Goal: Information Seeking & Learning: Learn about a topic

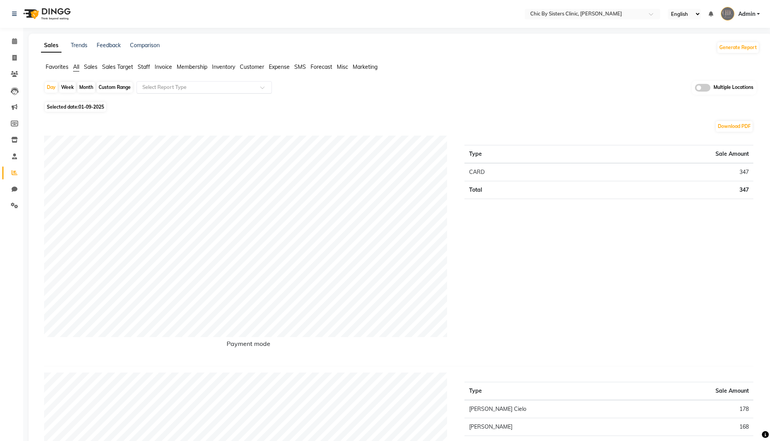
click at [237, 91] on input "text" at bounding box center [196, 88] width 111 height 8
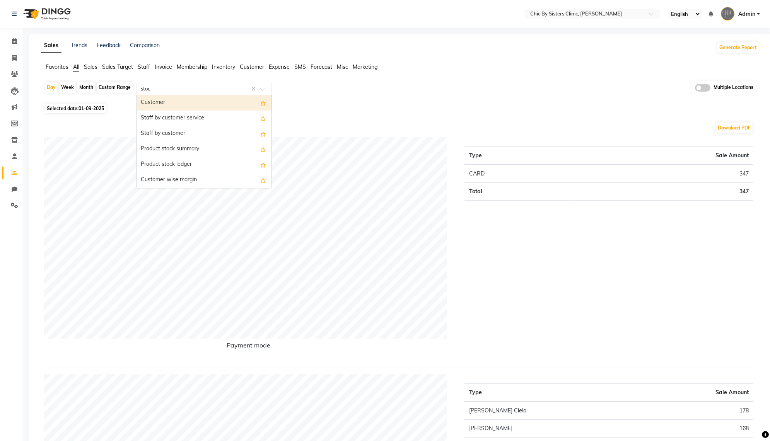
type input "stock"
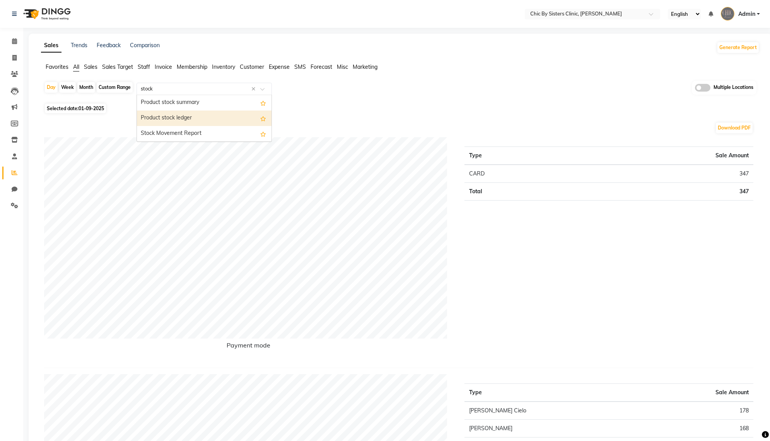
click at [221, 126] on div "Product stock ledger" at bounding box center [204, 118] width 135 height 15
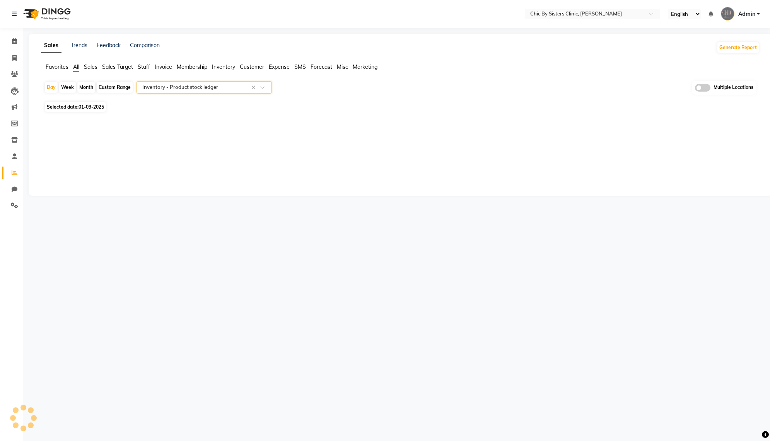
select select "full_report"
select select "csv"
select select "en"
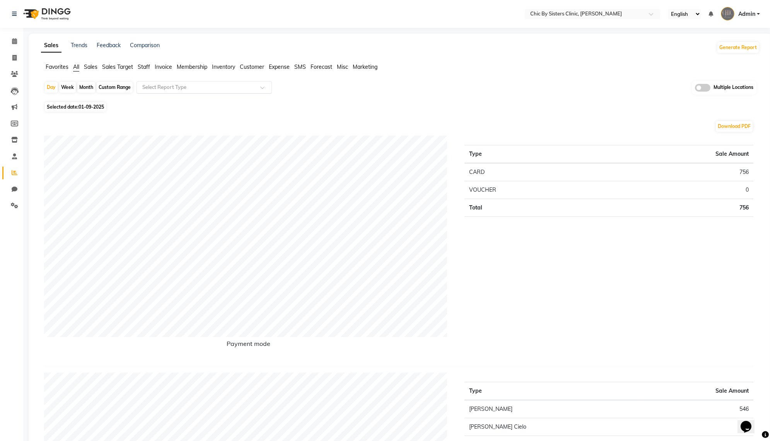
click at [170, 91] on input "text" at bounding box center [196, 88] width 111 height 8
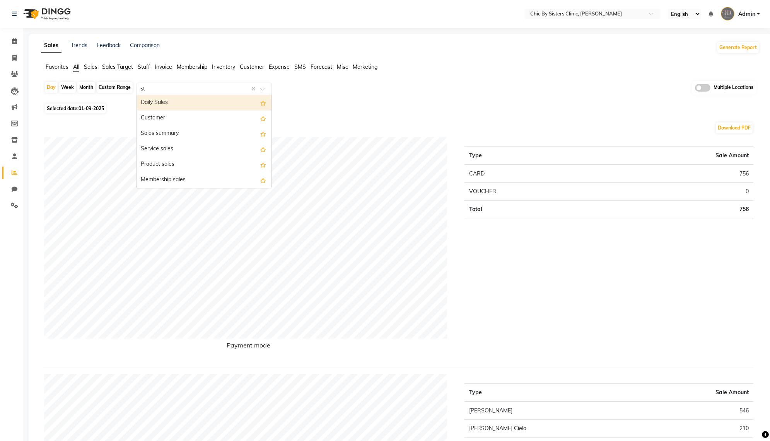
type input "sto"
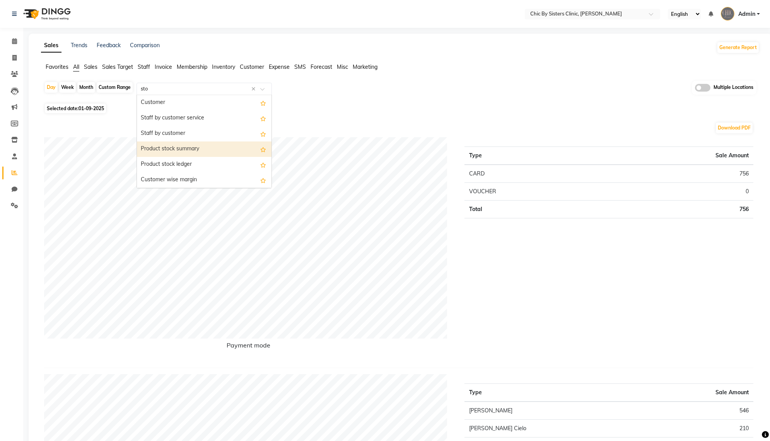
click at [185, 152] on div "Product stock summary" at bounding box center [204, 149] width 135 height 15
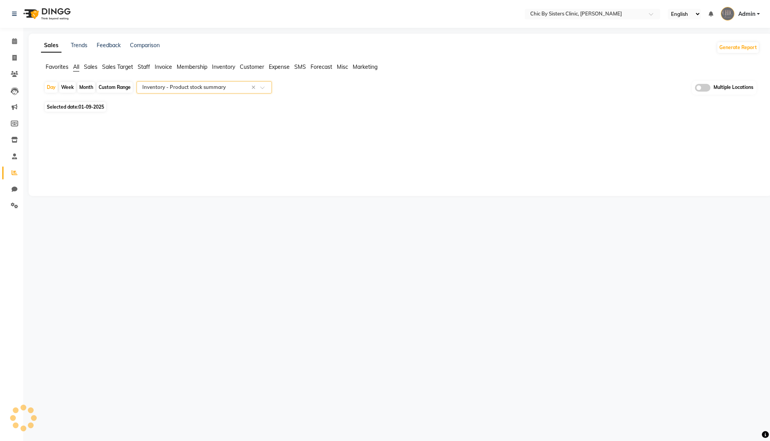
select select "full_report"
select select "csv"
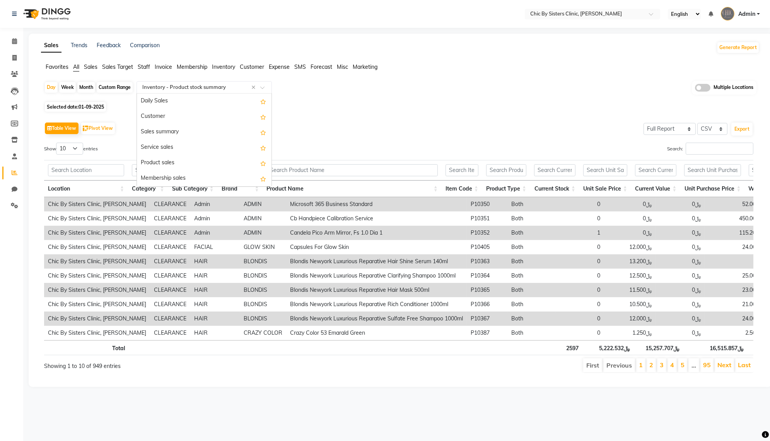
click at [167, 91] on input "text" at bounding box center [196, 88] width 111 height 8
type input "mo"
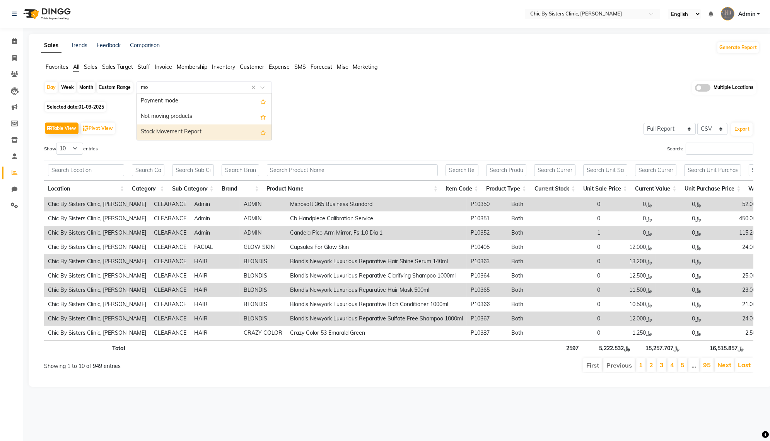
click at [173, 133] on div "Stock Movement Report" at bounding box center [204, 132] width 135 height 15
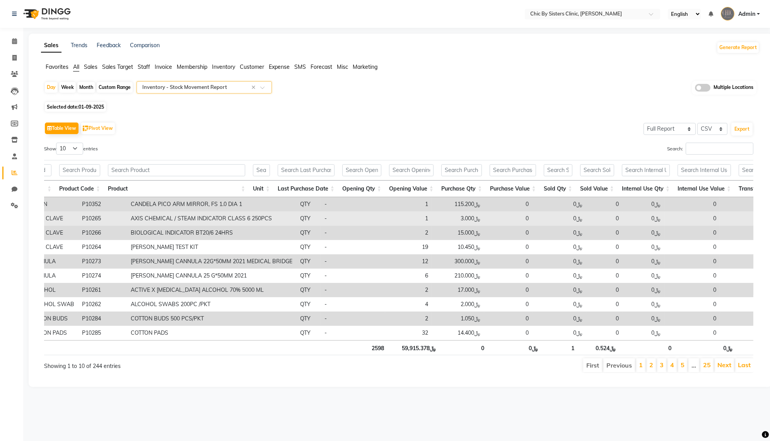
scroll to position [0, 446]
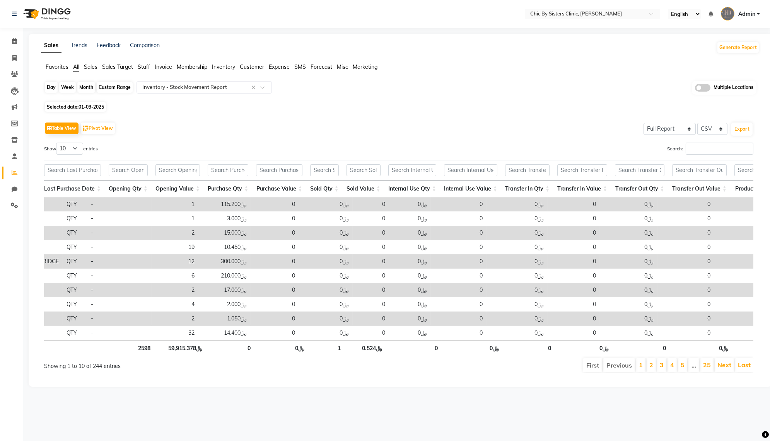
click at [56, 93] on div "Day" at bounding box center [51, 87] width 13 height 11
select select "9"
select select "2025"
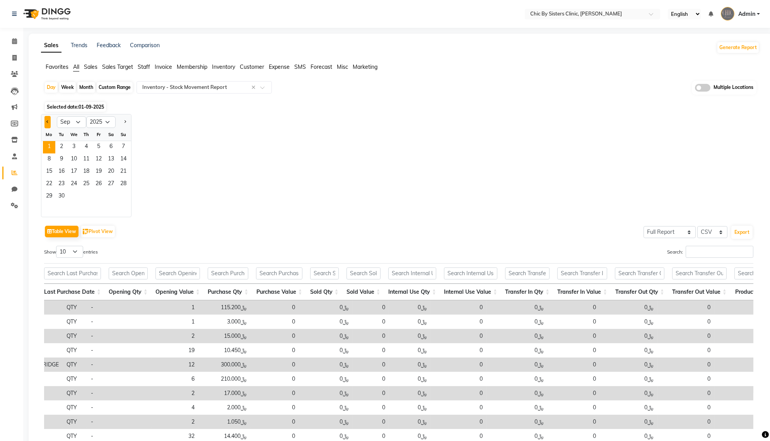
click at [51, 128] on button "Previous month" at bounding box center [47, 122] width 6 height 12
select select "8"
click at [87, 93] on div "Month" at bounding box center [86, 87] width 18 height 11
select select "9"
select select "2025"
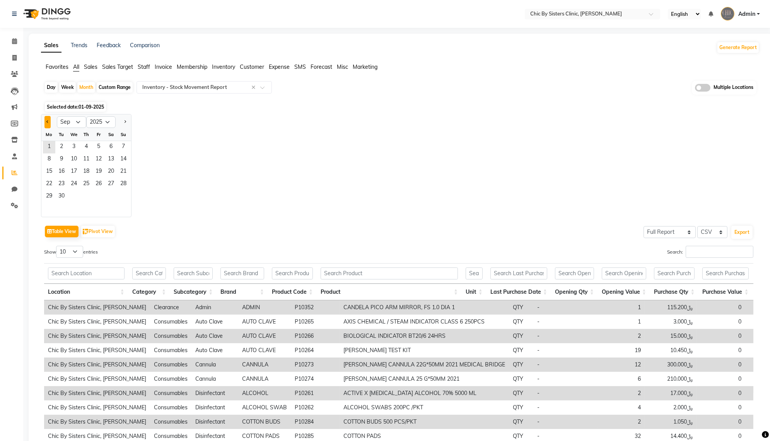
click at [51, 128] on button "Previous month" at bounding box center [47, 122] width 6 height 12
select select "8"
click at [105, 154] on span "1" at bounding box center [98, 147] width 12 height 12
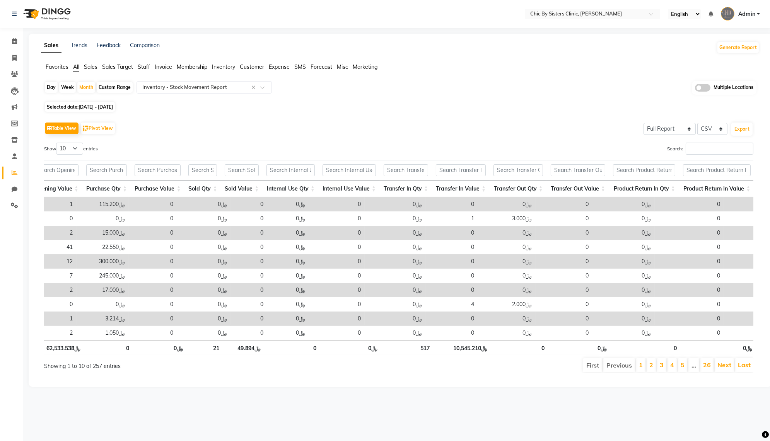
scroll to position [0, 669]
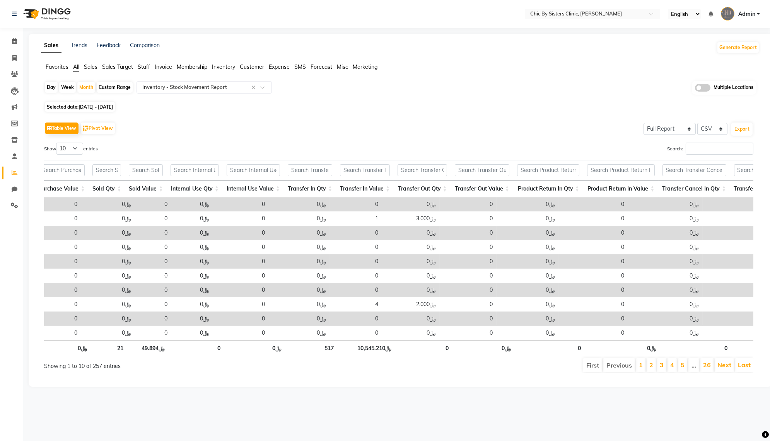
click at [381, 197] on th "Transfer In Value" at bounding box center [365, 189] width 58 height 17
click at [381, 197] on th "Transfer In Value" at bounding box center [363, 189] width 58 height 17
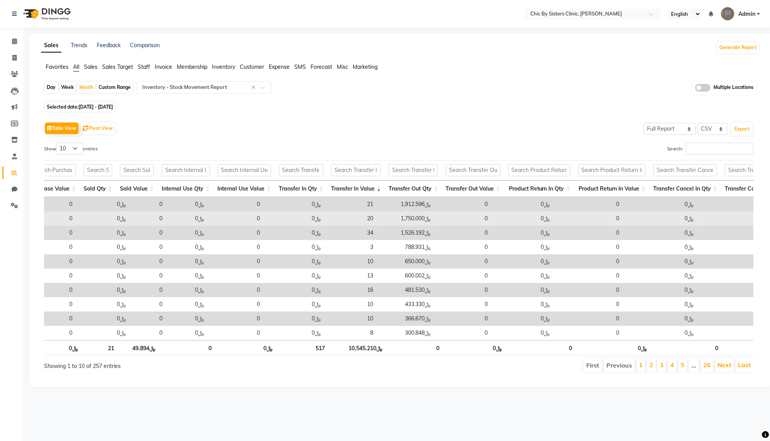
scroll to position [0, 0]
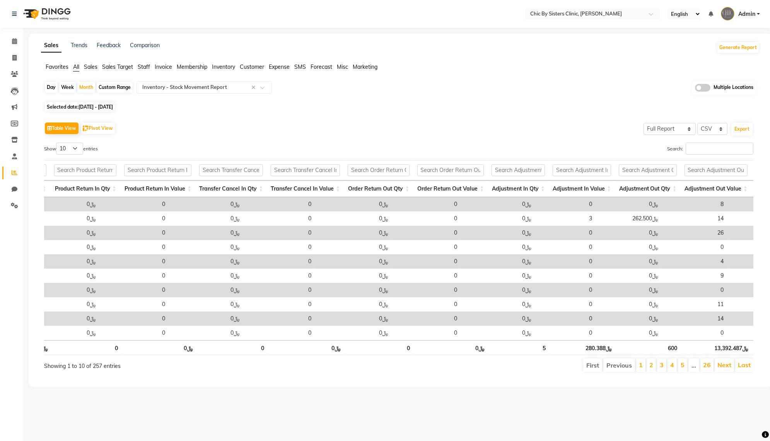
click at [597, 197] on th "Adjustment In Value" at bounding box center [582, 189] width 66 height 17
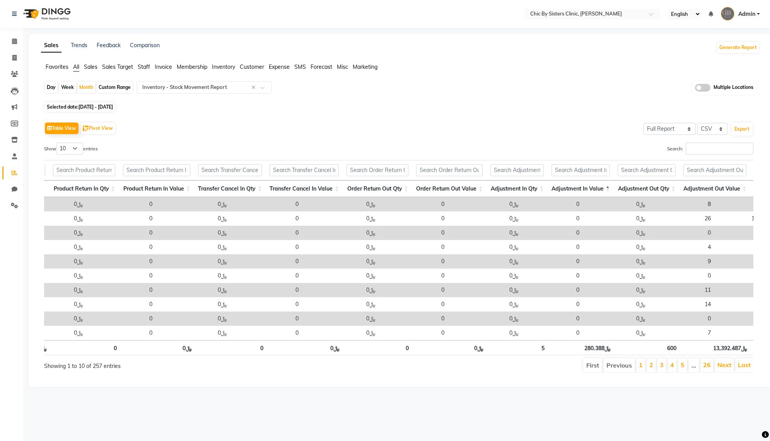
click at [597, 197] on th "Adjustment In Value" at bounding box center [581, 189] width 66 height 17
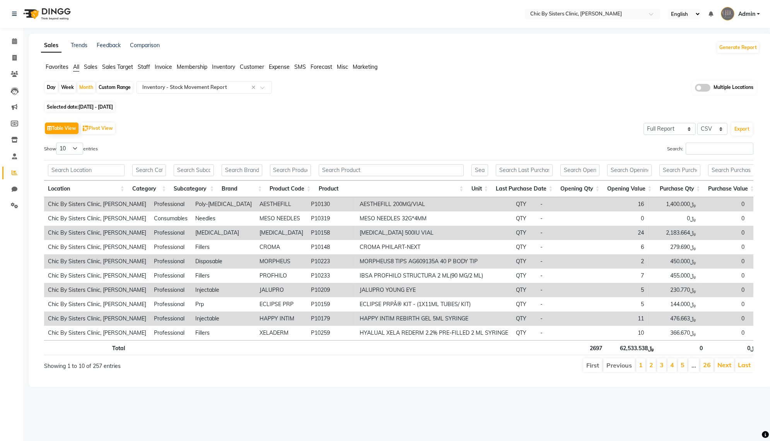
click at [356, 212] on td "AESTHEFILL 200MG/VIAL" at bounding box center [434, 204] width 156 height 14
